Goal: Task Accomplishment & Management: Manage account settings

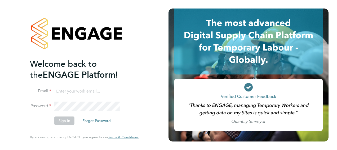
click at [74, 90] on input at bounding box center [86, 91] width 65 height 10
type input "[EMAIL_ADDRESS][PERSON_NAME][DOMAIN_NAME]"
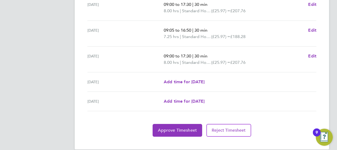
scroll to position [233, 0]
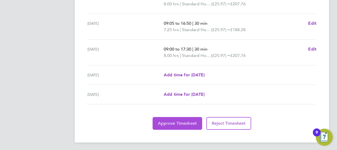
click at [190, 122] on span "Approve Timesheet" at bounding box center [177, 122] width 39 height 5
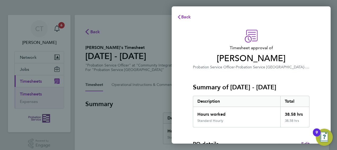
scroll to position [104, 0]
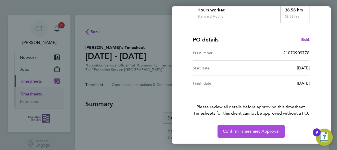
click at [250, 130] on span "Confirm Timesheet Approval" at bounding box center [251, 130] width 57 height 5
